Goal: Obtain resource: Obtain resource

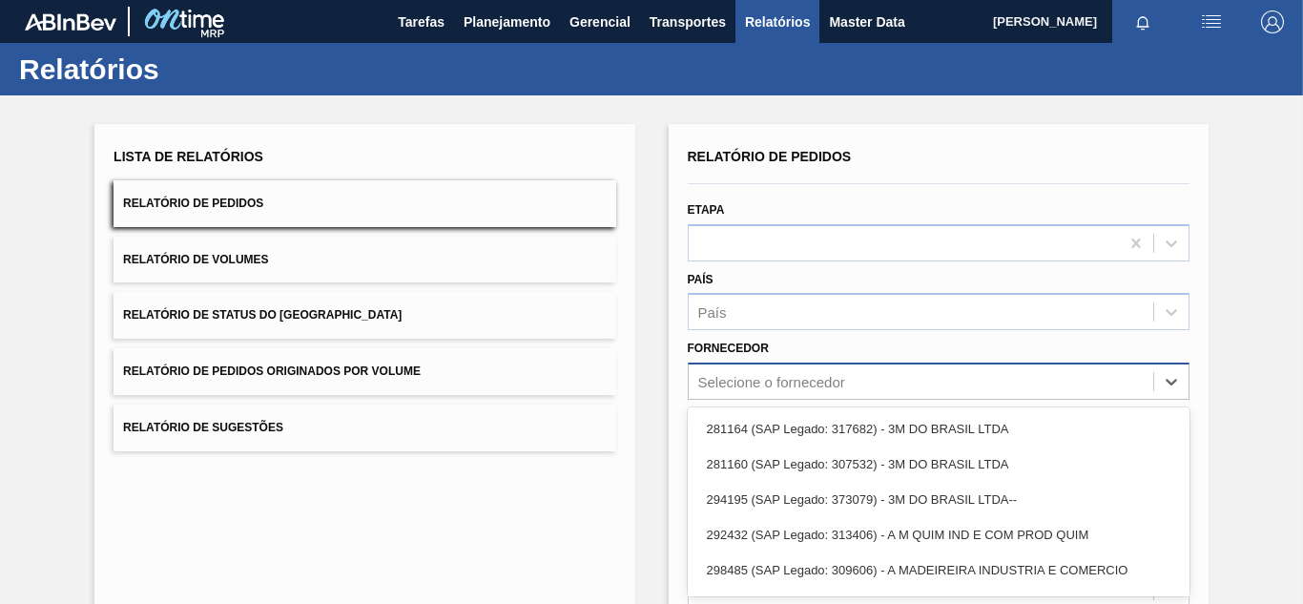
click at [744, 374] on div "option 281164 (SAP Legado: 317682) - 3M DO BRASIL LTDA focused, 1 of 101. 101 r…" at bounding box center [939, 380] width 502 height 37
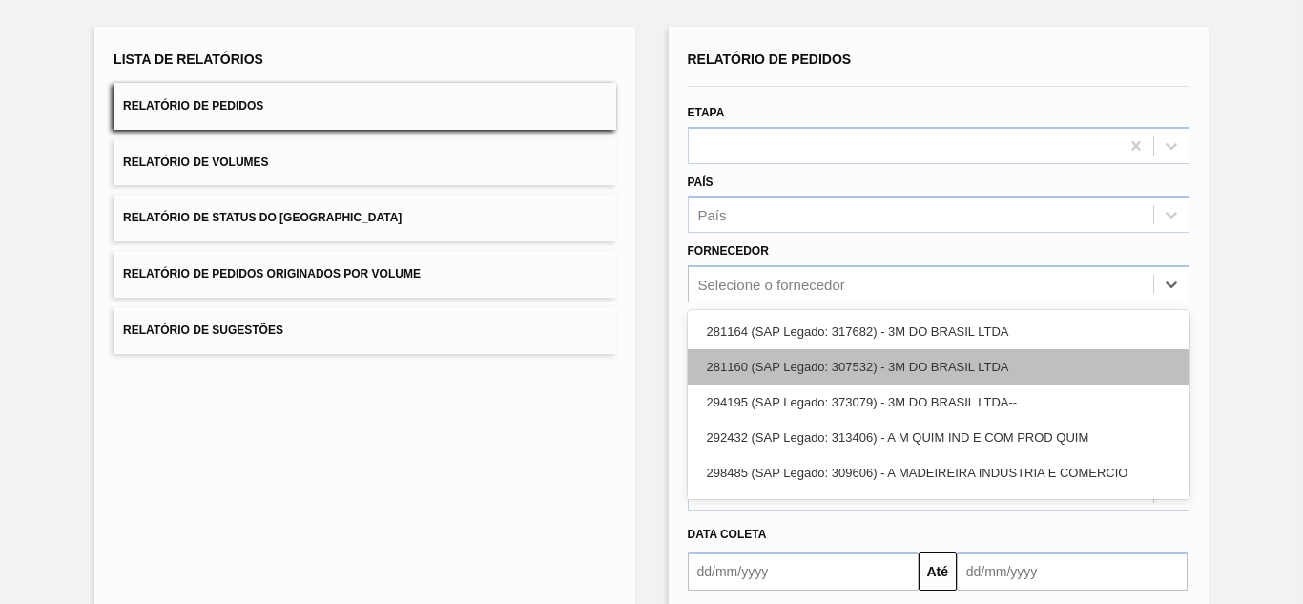
scroll to position [97, 0]
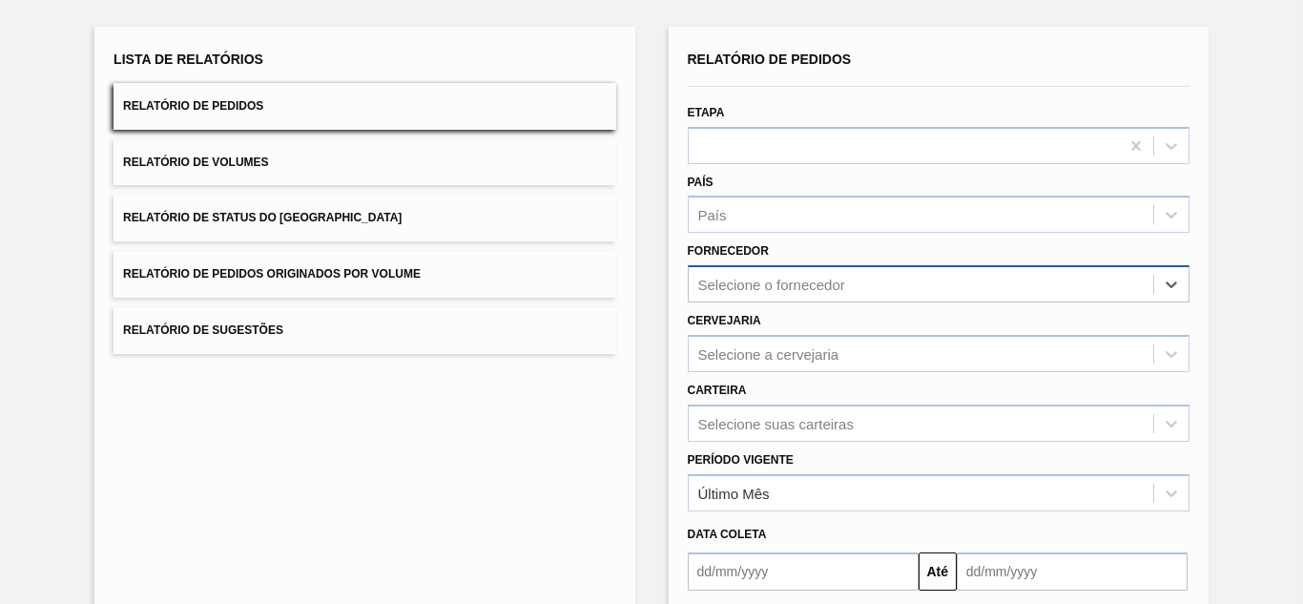
paste input "292512"
type input "292512"
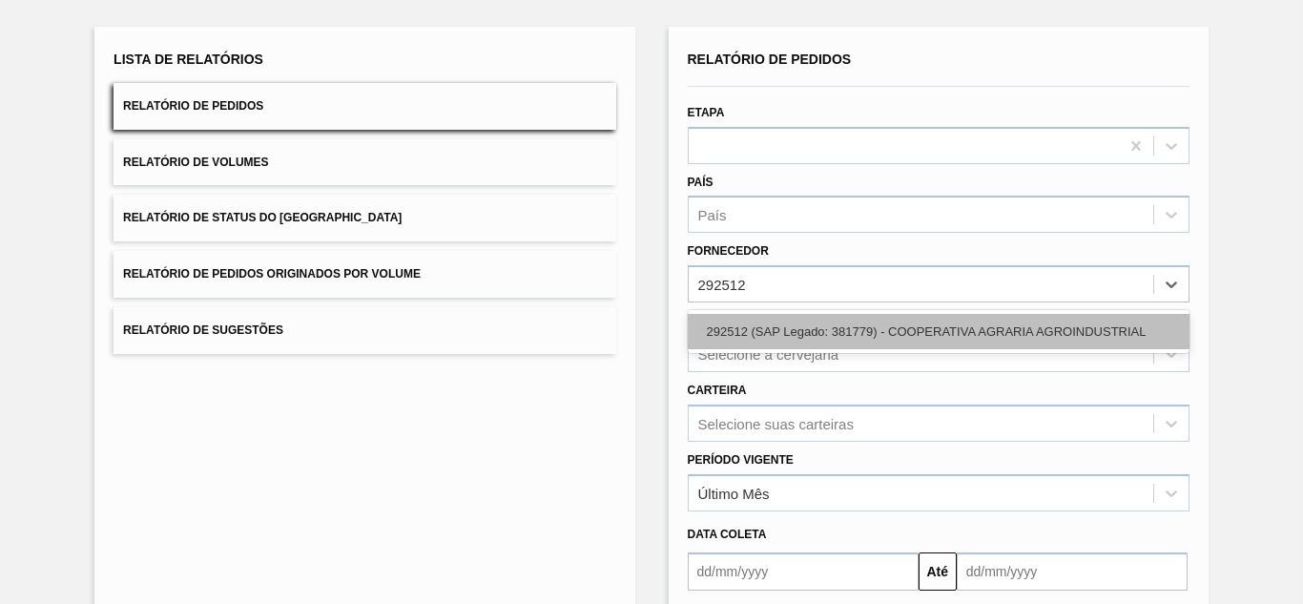
click at [765, 340] on div "292512 (SAP Legado: 381779) - COOPERATIVA AGRARIA AGROINDUSTRIAL" at bounding box center [939, 331] width 502 height 35
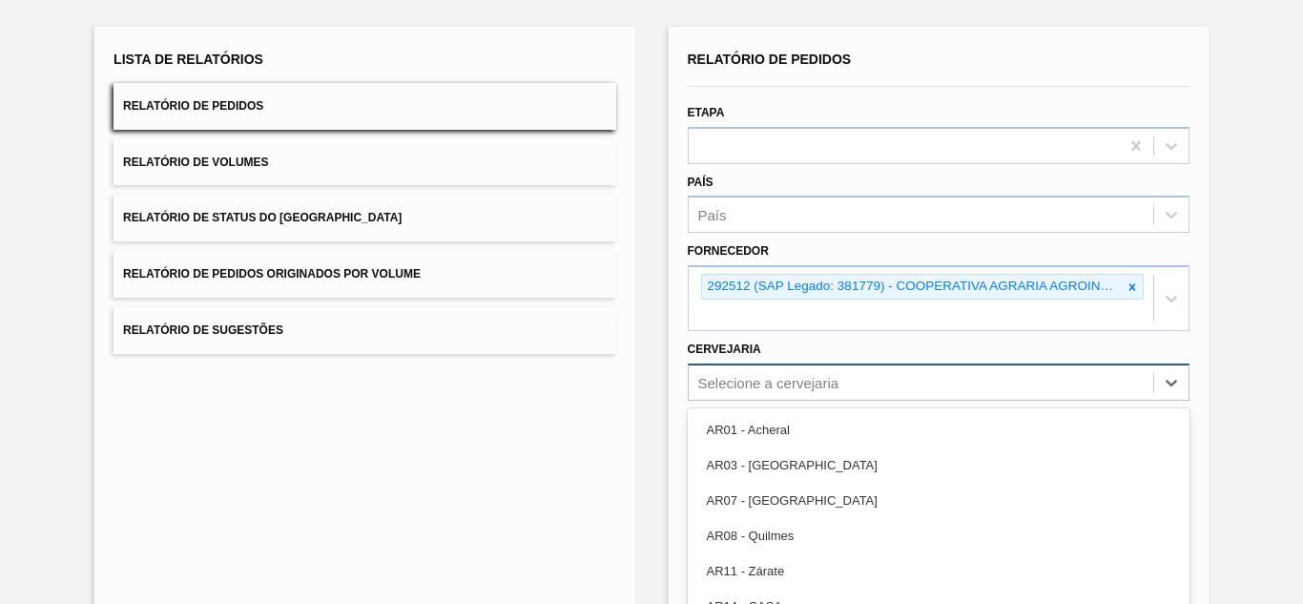
click at [820, 381] on div "option AR03 - Corrientes focused, 2 of 92. 92 results available. Use Up and Dow…" at bounding box center [939, 381] width 502 height 37
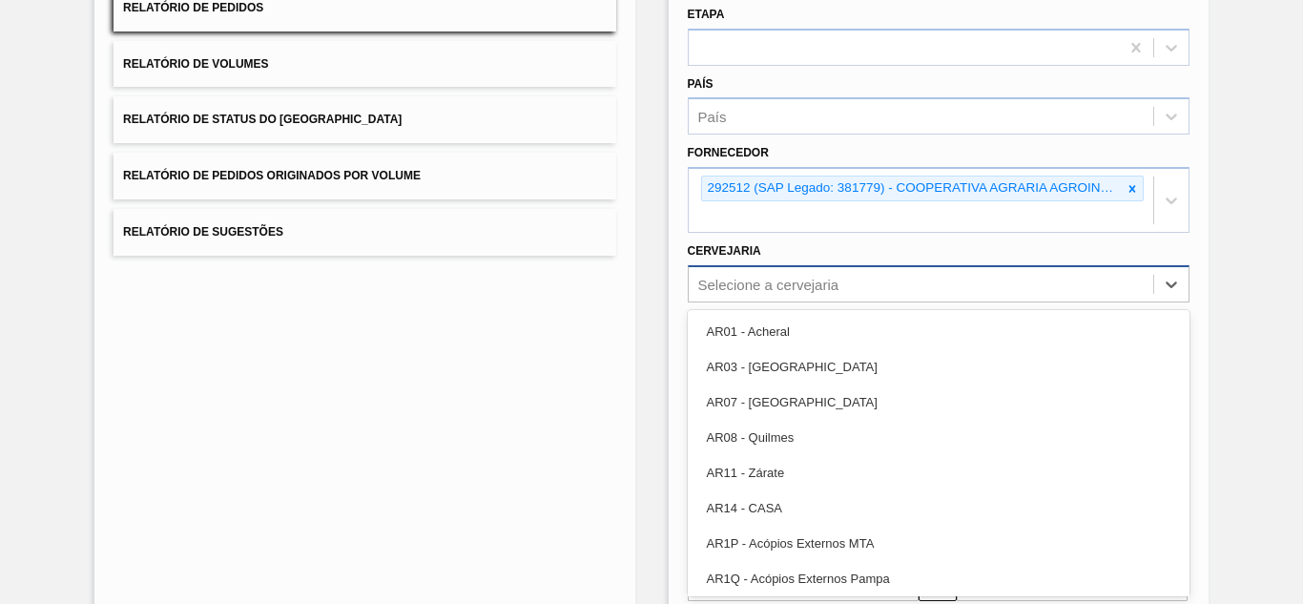
paste input "BR22"
type input "BR22"
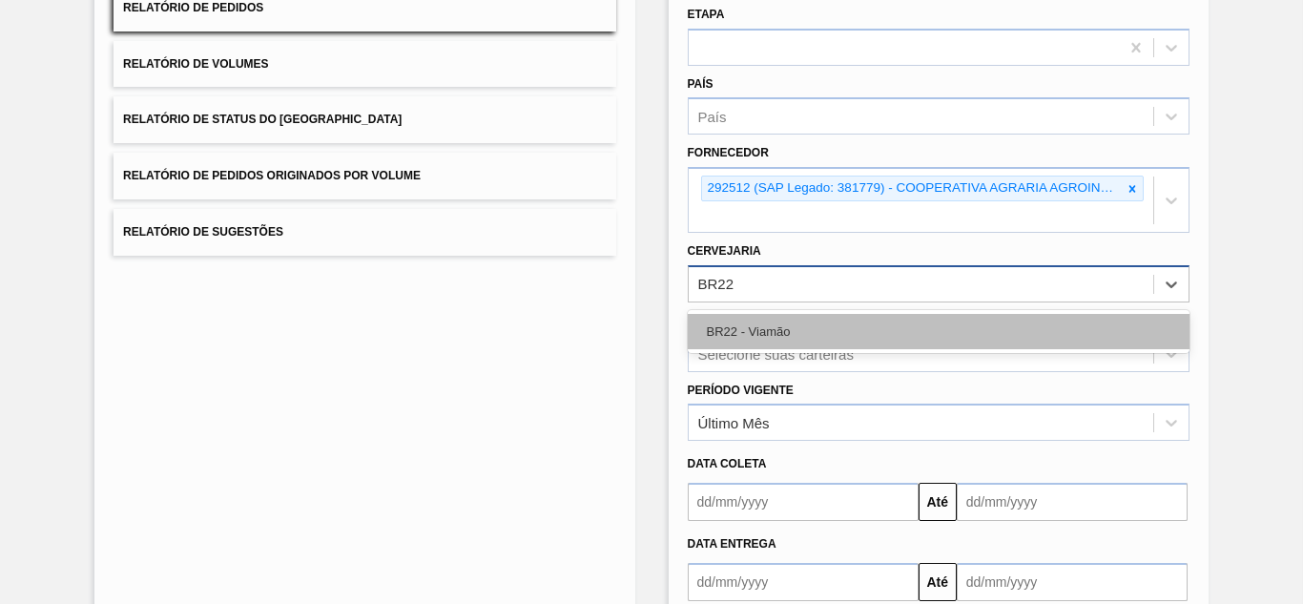
click at [780, 336] on div "BR22 - Viamão" at bounding box center [939, 331] width 502 height 35
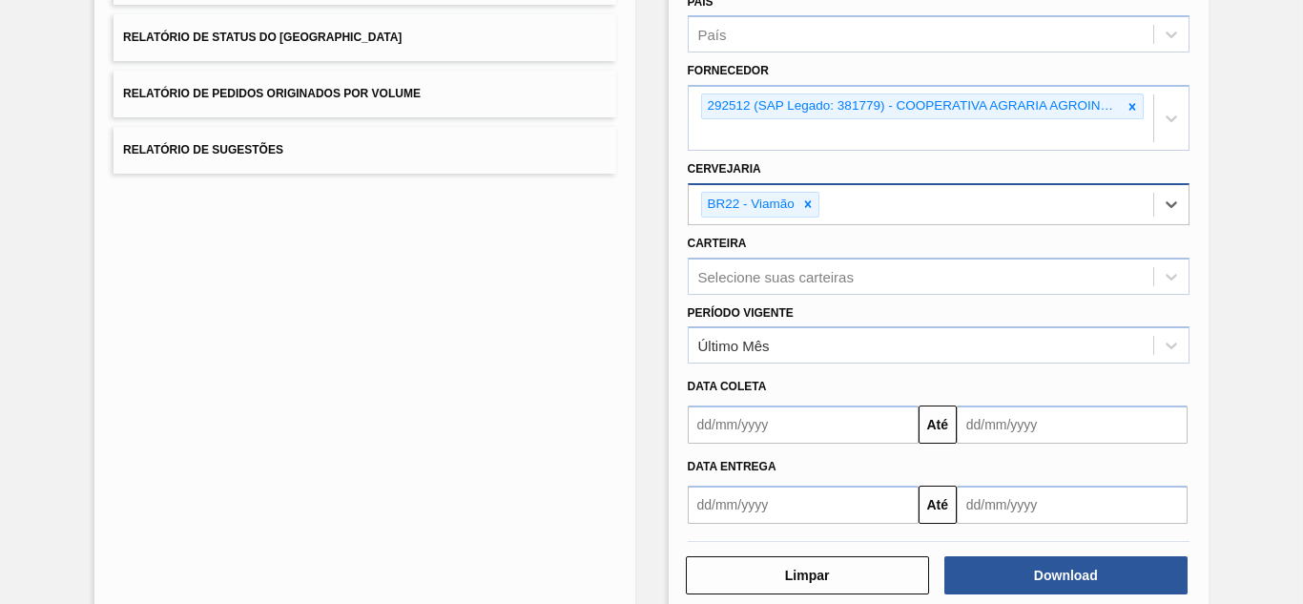
scroll to position [313, 0]
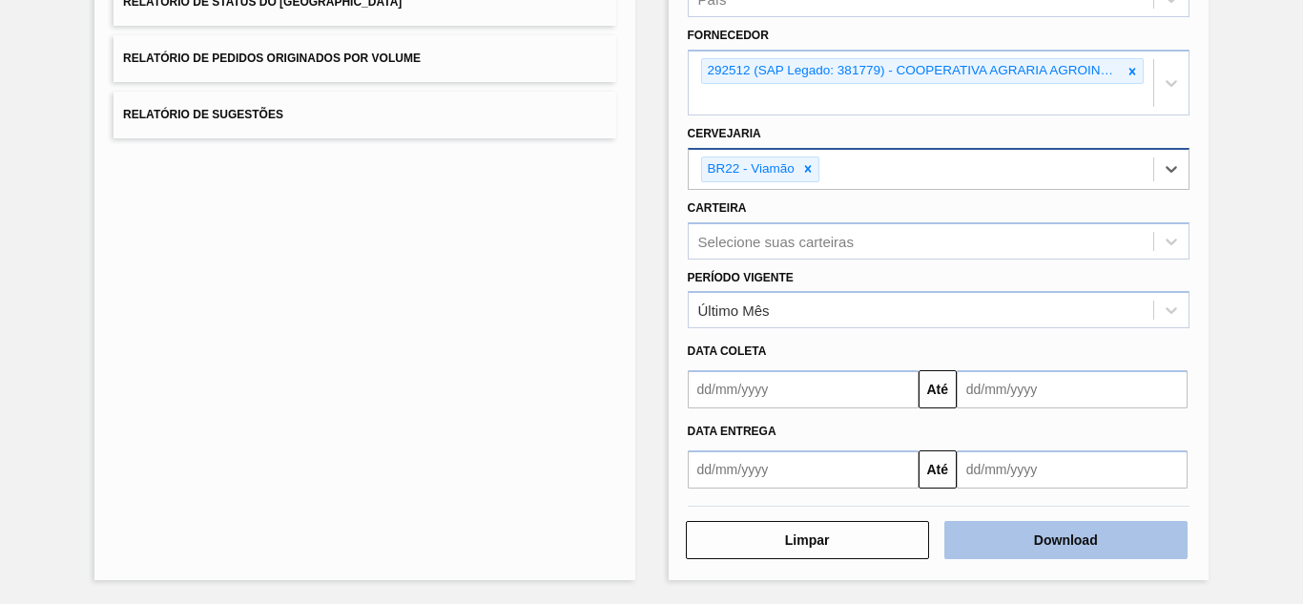
click at [1041, 550] on button "Download" at bounding box center [1065, 540] width 243 height 38
